Goal: Find specific page/section: Find specific page/section

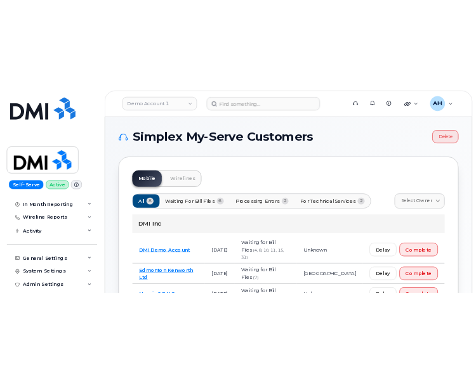
scroll to position [127, 0]
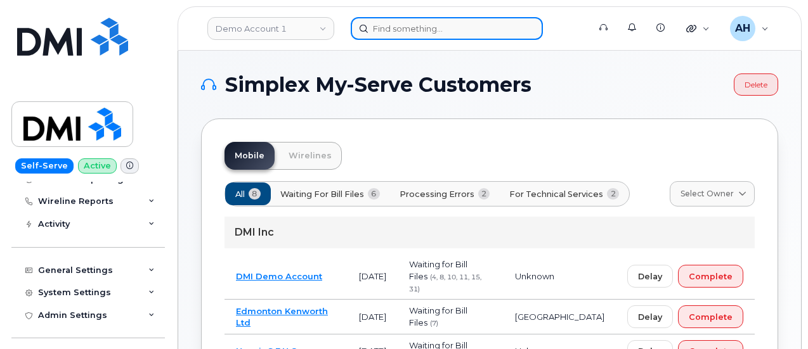
click at [382, 21] on input at bounding box center [447, 28] width 192 height 23
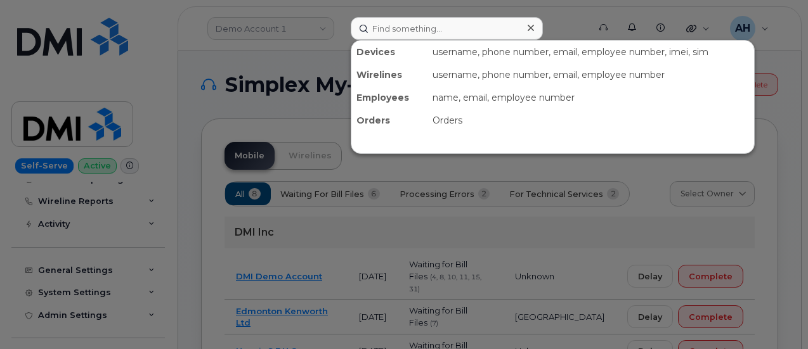
click at [311, 30] on div at bounding box center [404, 174] width 808 height 349
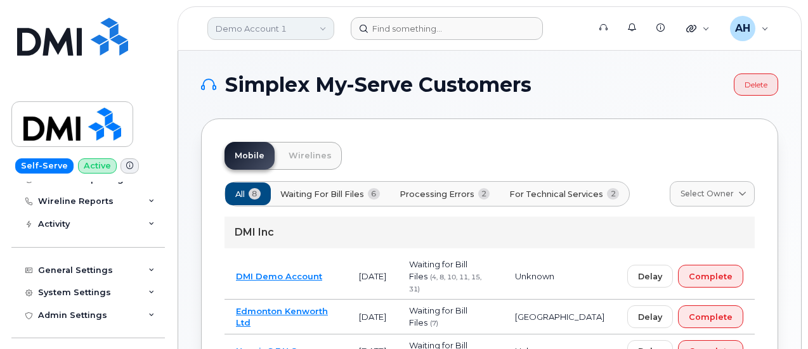
click at [315, 29] on link "Demo Account 1" at bounding box center [270, 28] width 127 height 23
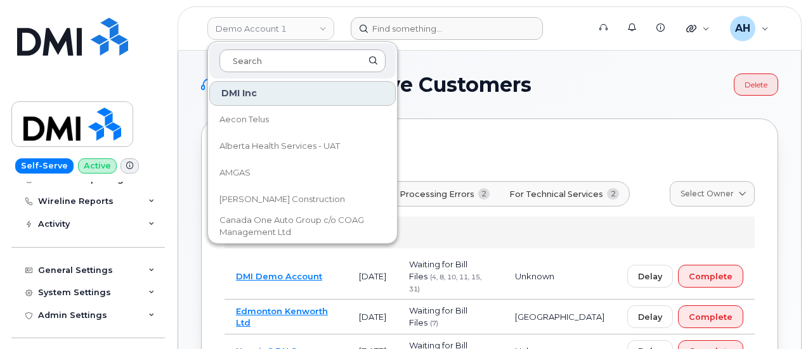
click at [275, 62] on input at bounding box center [302, 60] width 166 height 23
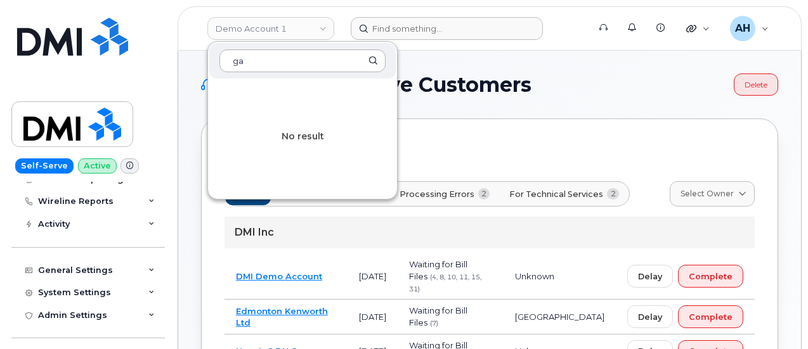
type input "g"
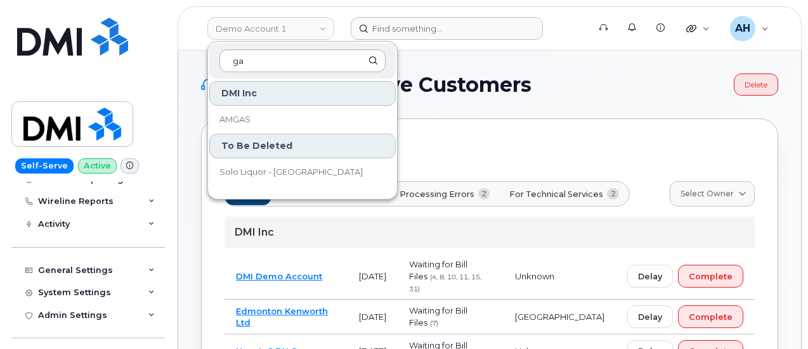
type input "g"
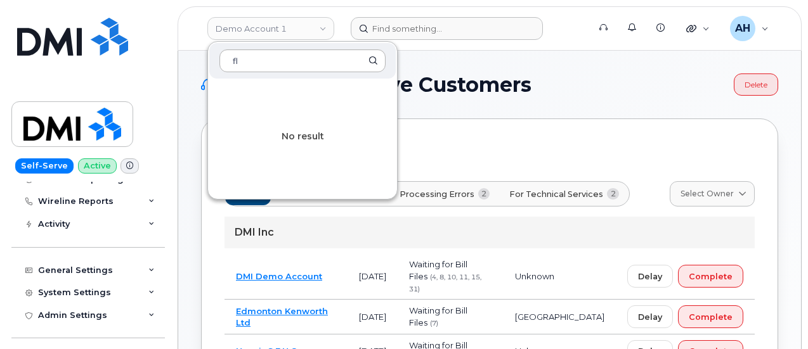
type input "f"
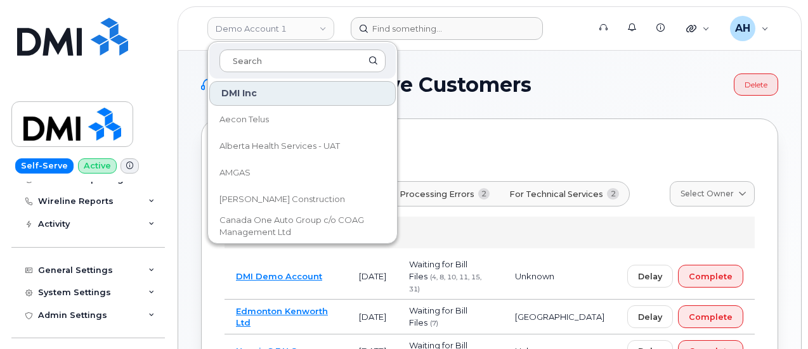
scroll to position [0, 0]
